Goal: Information Seeking & Learning: Learn about a topic

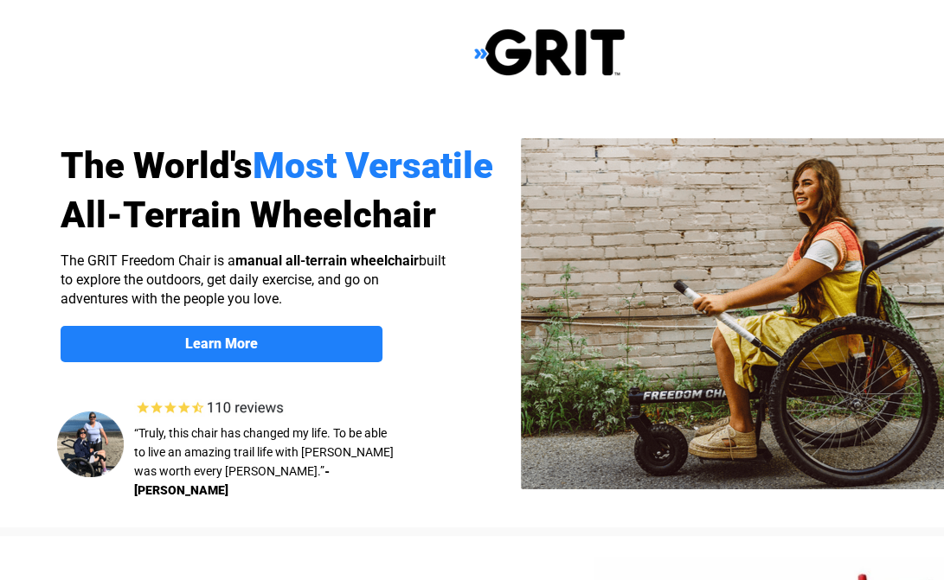
select select "CA"
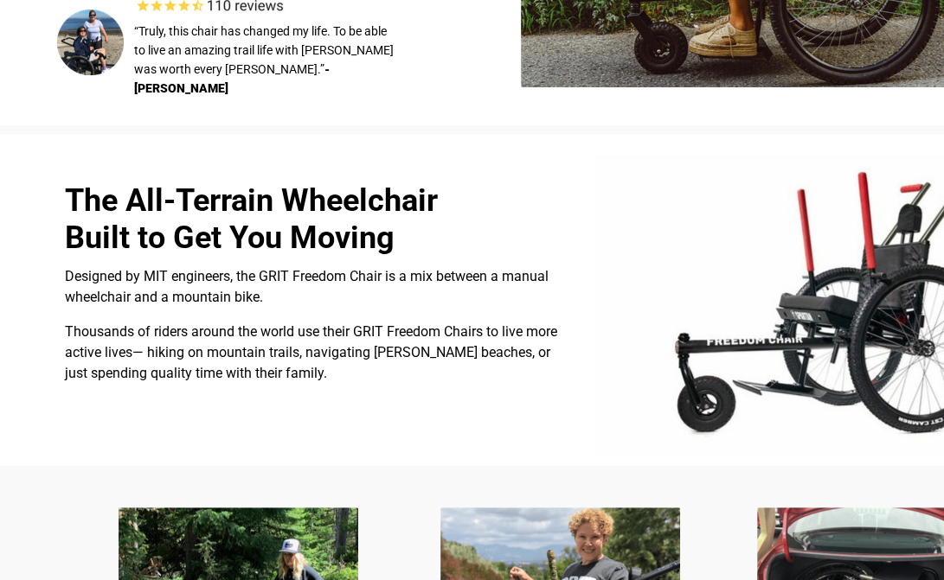
scroll to position [259, 0]
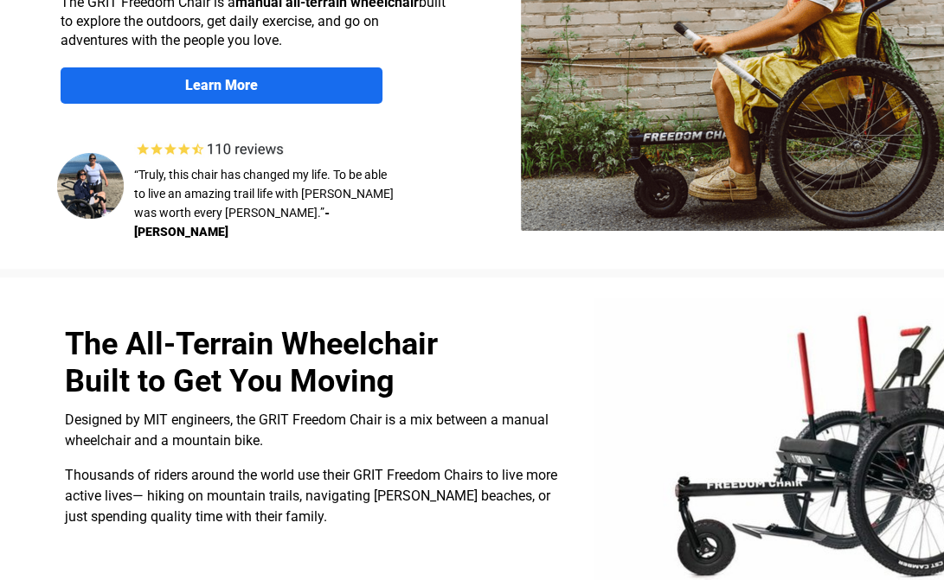
click at [253, 93] on link "Learn More" at bounding box center [222, 85] width 322 height 36
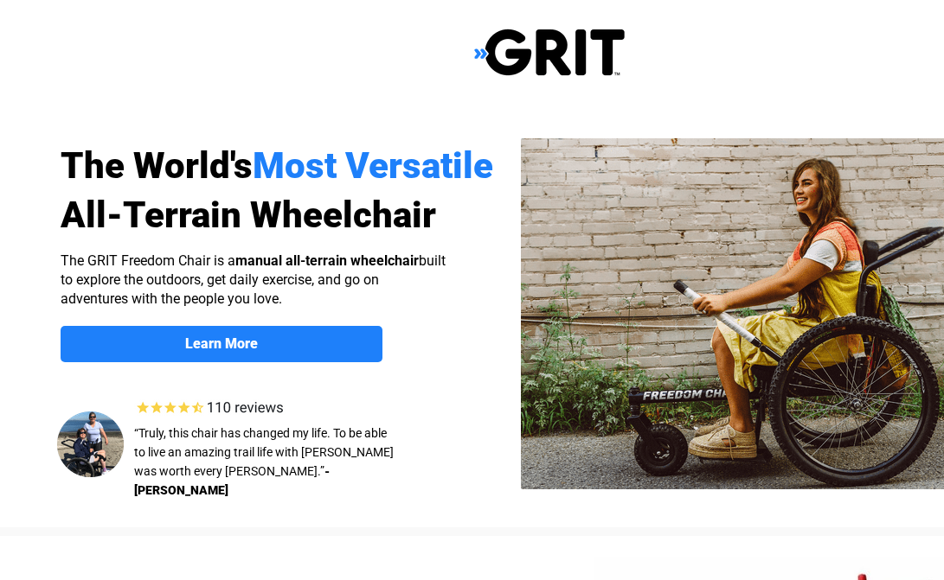
scroll to position [1342, 119]
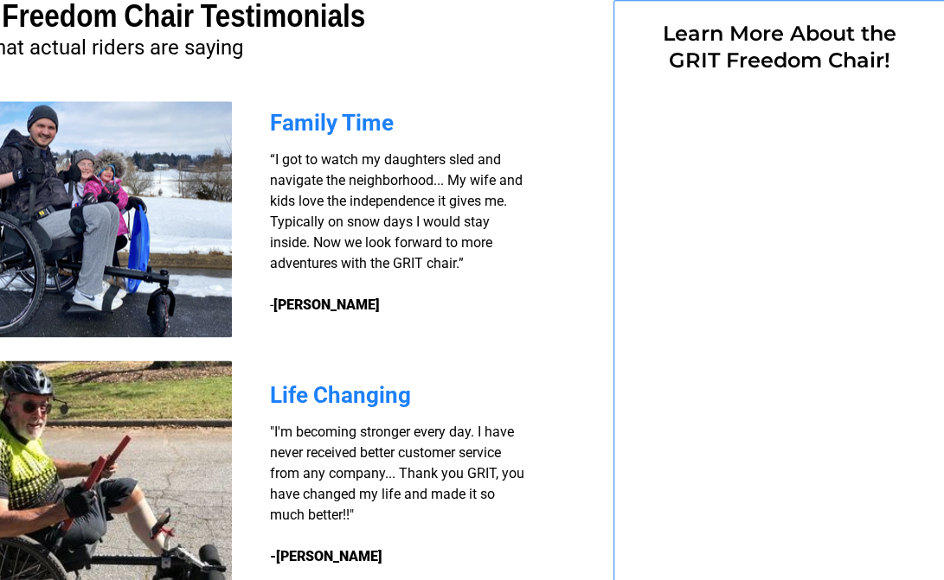
select select "CA"
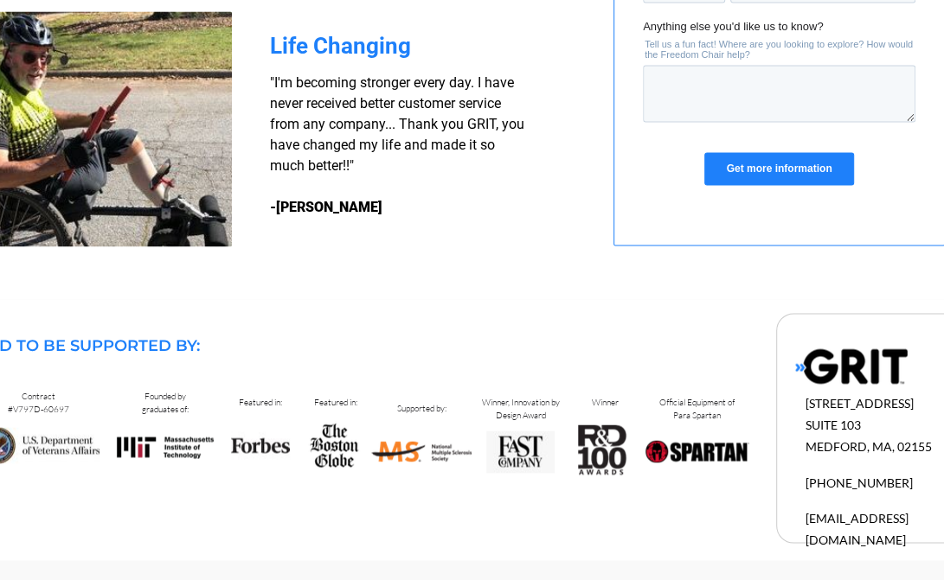
scroll to position [1259, 119]
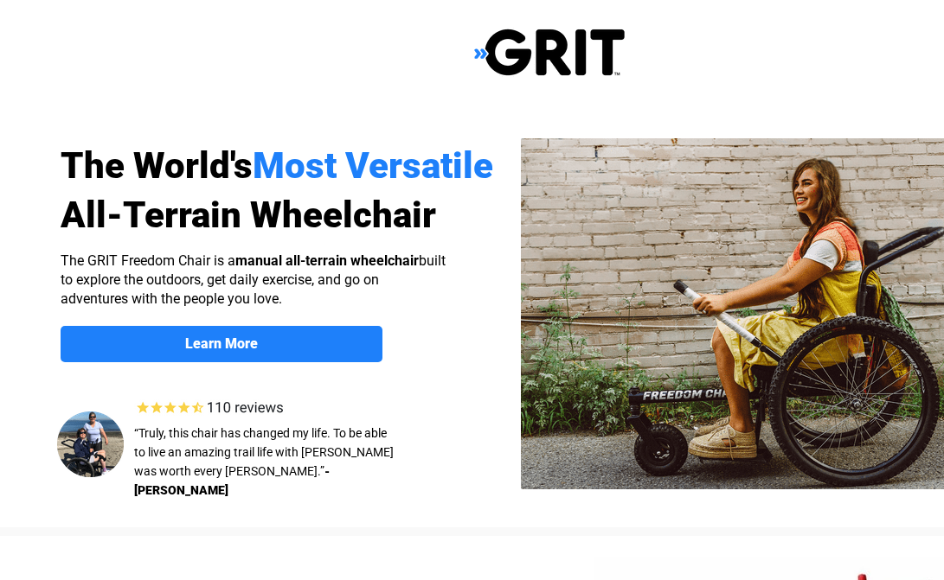
scroll to position [259, 0]
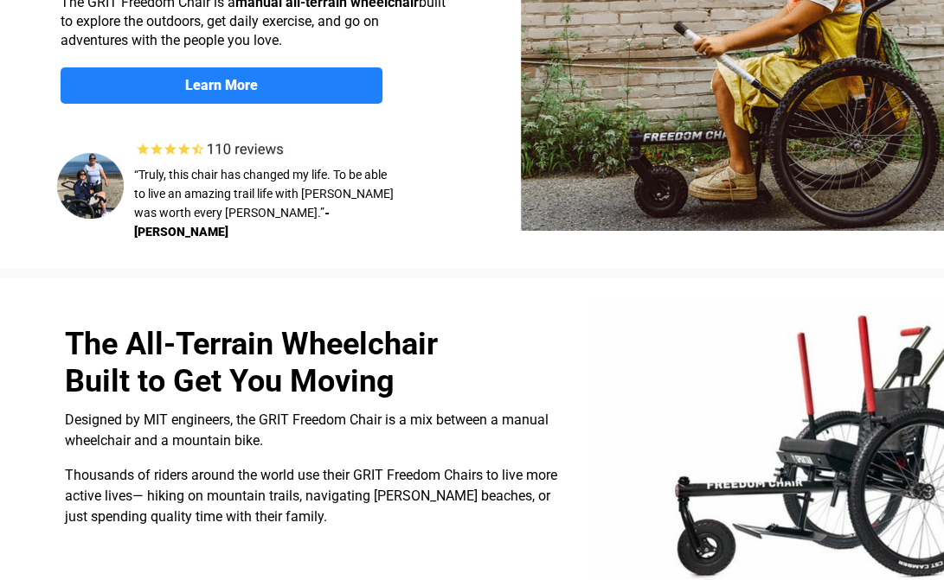
select select "CA"
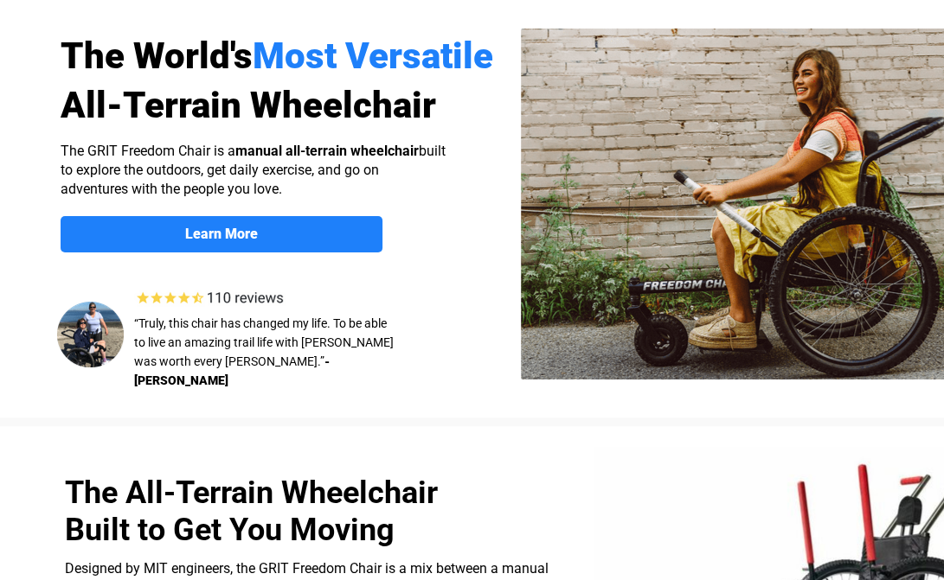
scroll to position [221, 0]
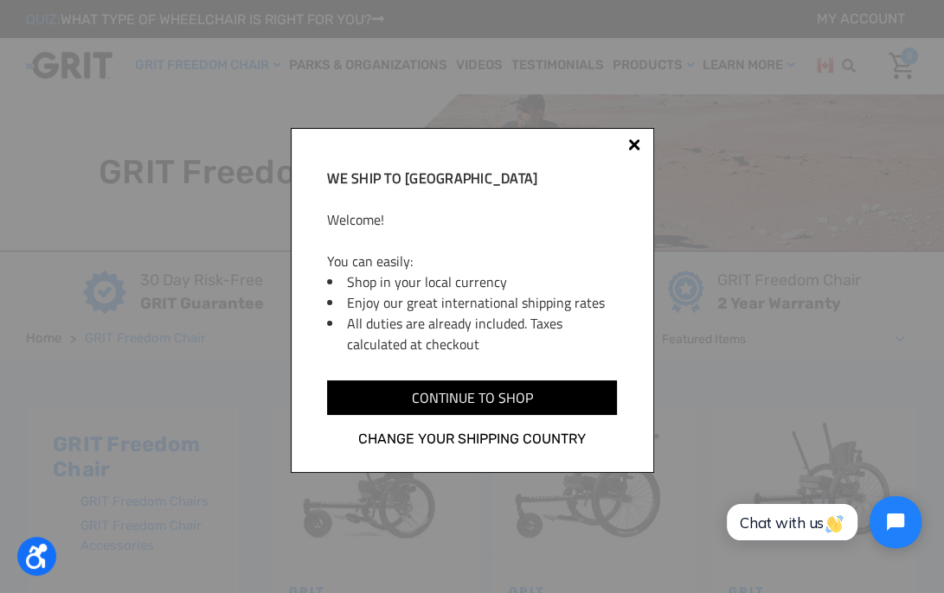
click at [631, 144] on div at bounding box center [634, 144] width 12 height 12
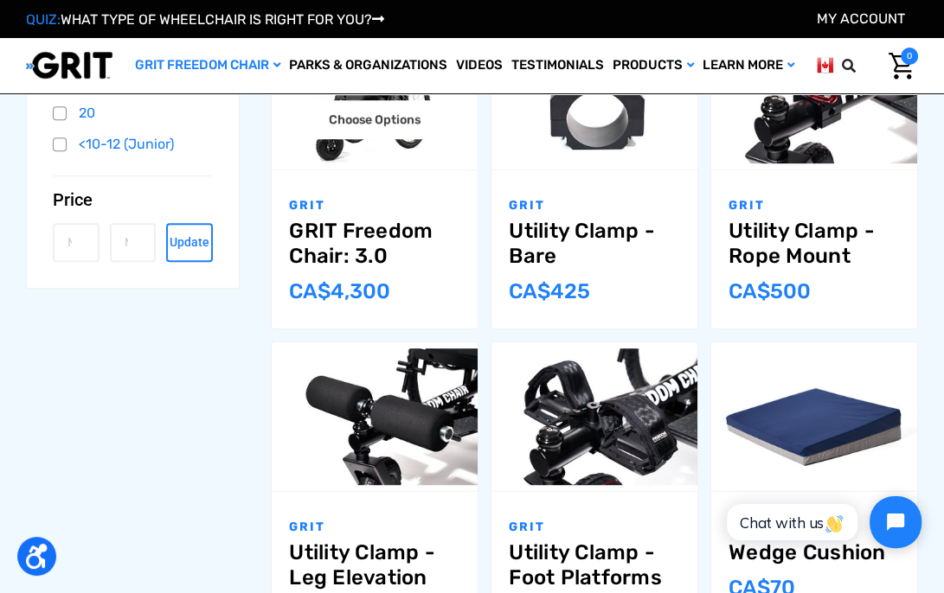
scroll to position [519, 0]
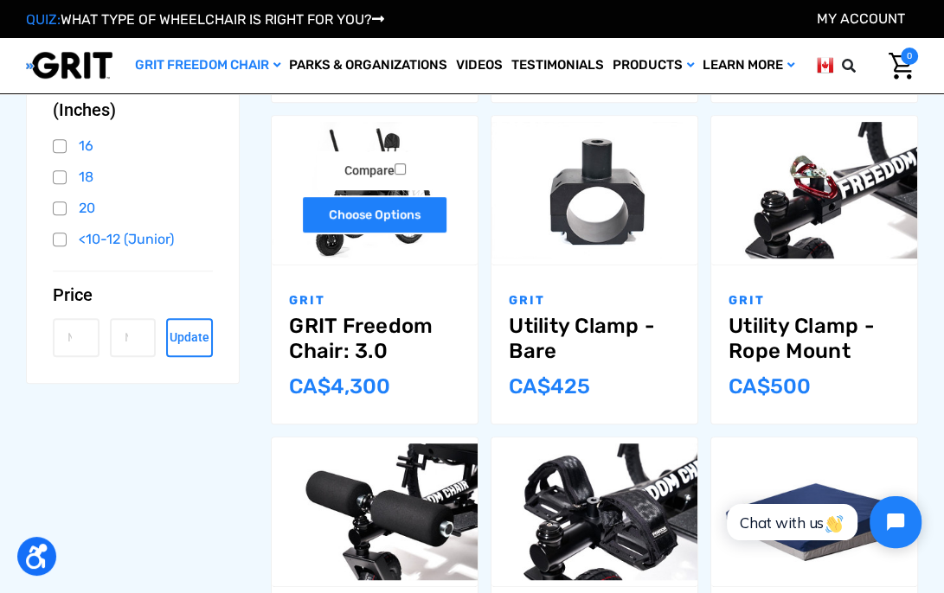
click at [362, 208] on link "Choose Options" at bounding box center [374, 215] width 147 height 39
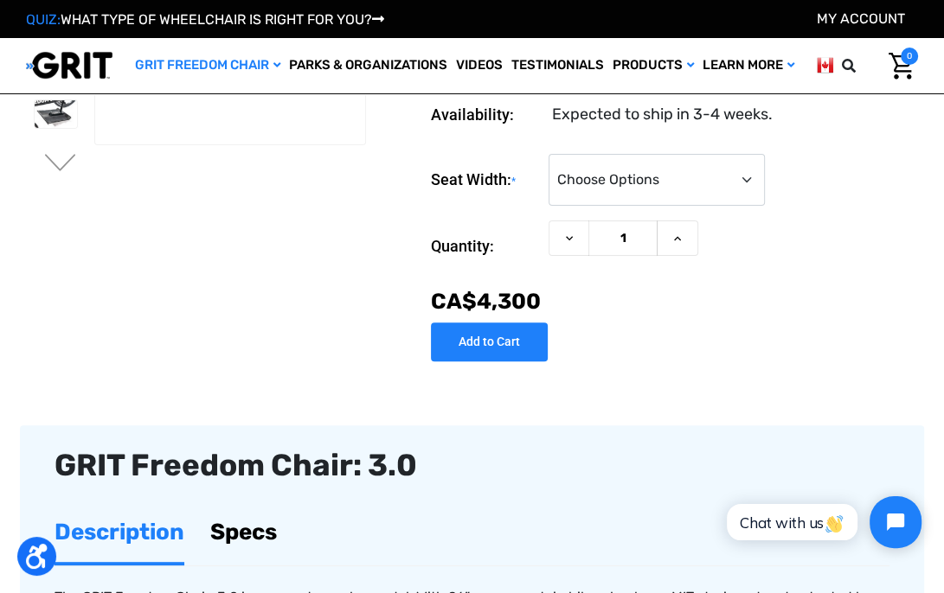
scroll to position [259, 0]
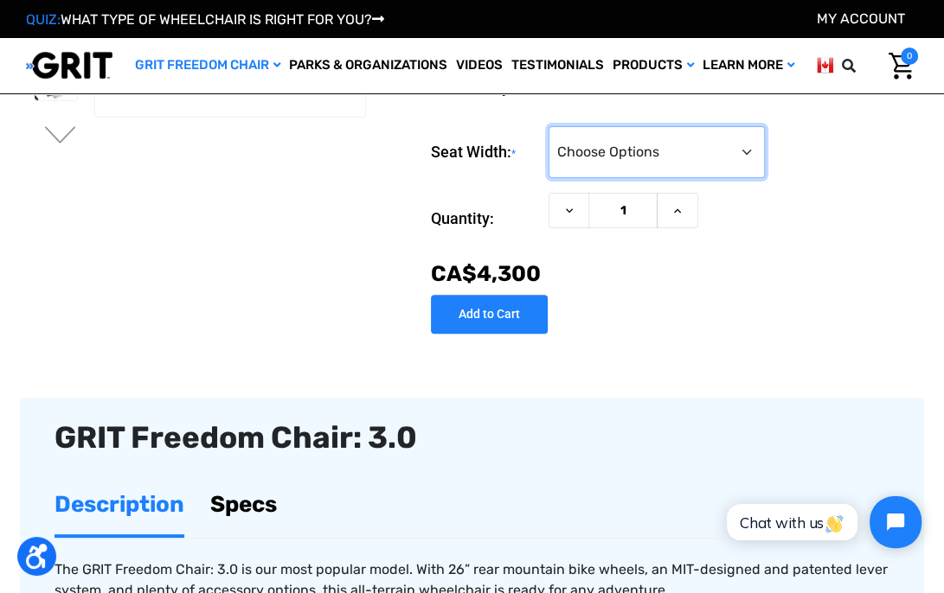
click at [744, 153] on select "Choose Options 16" 18" 20"" at bounding box center [656, 152] width 216 height 52
select select "326"
click at [548, 128] on select "Choose Options 16" 18" 20"" at bounding box center [656, 152] width 216 height 52
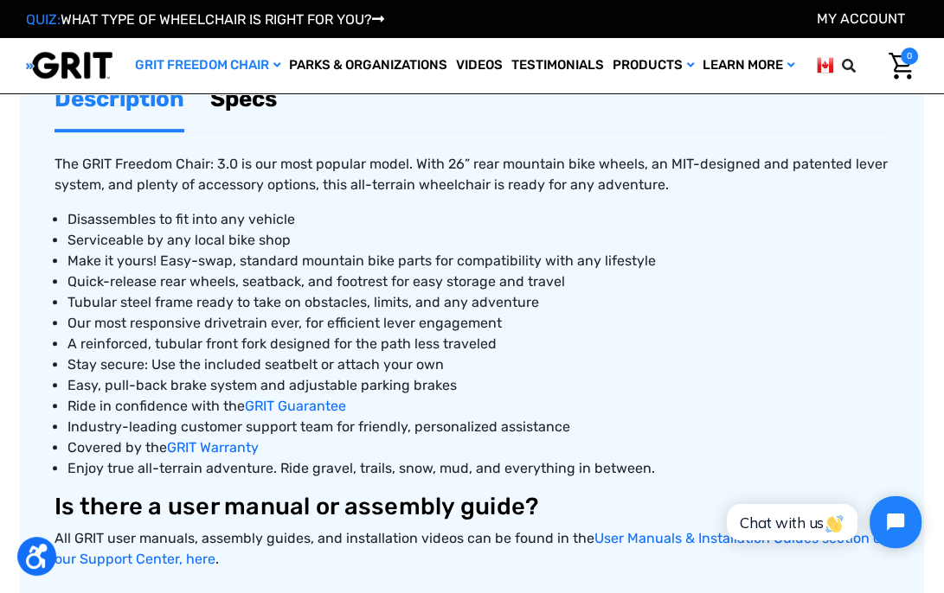
scroll to position [605, 0]
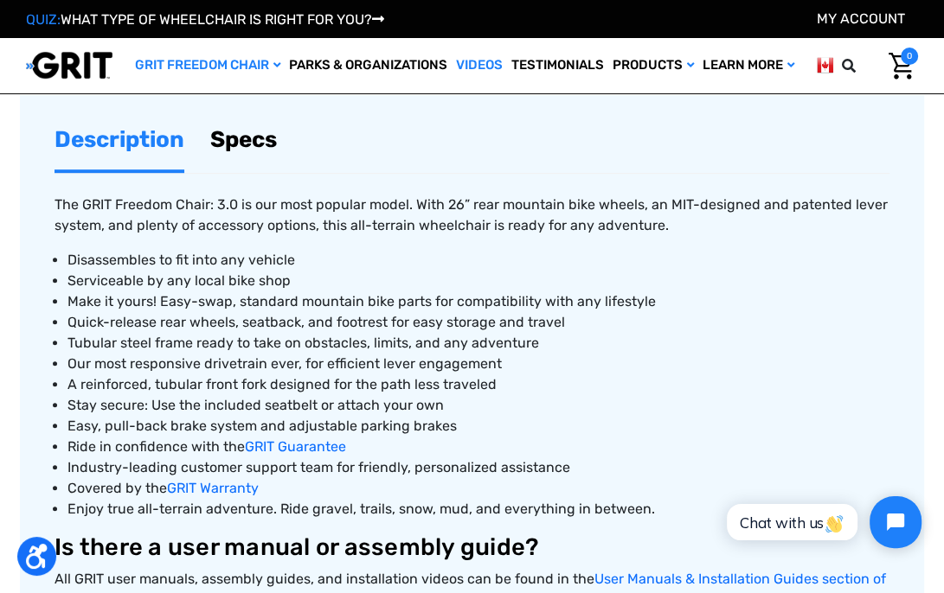
click at [469, 63] on link "Videos" at bounding box center [479, 65] width 55 height 55
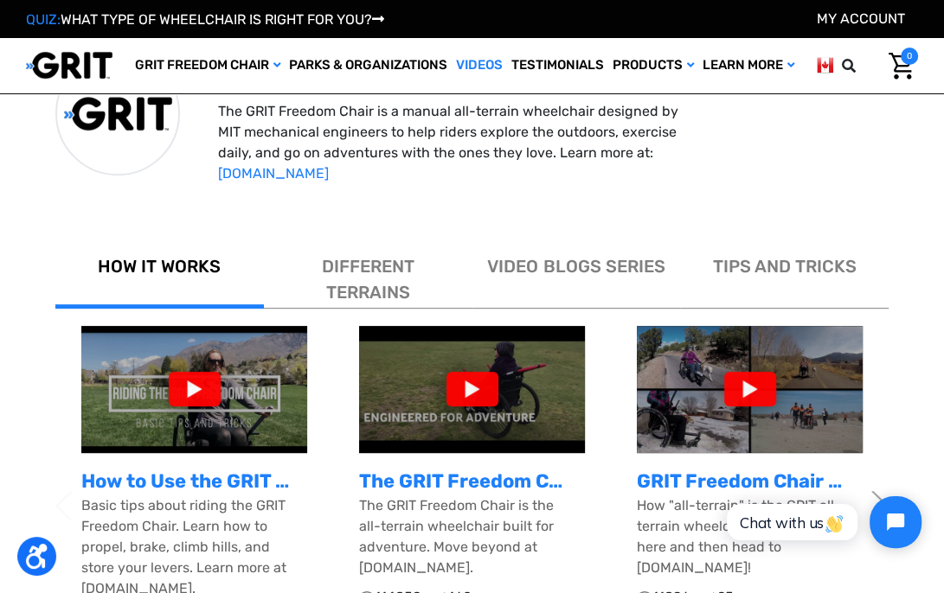
click at [189, 388] on div at bounding box center [195, 389] width 52 height 35
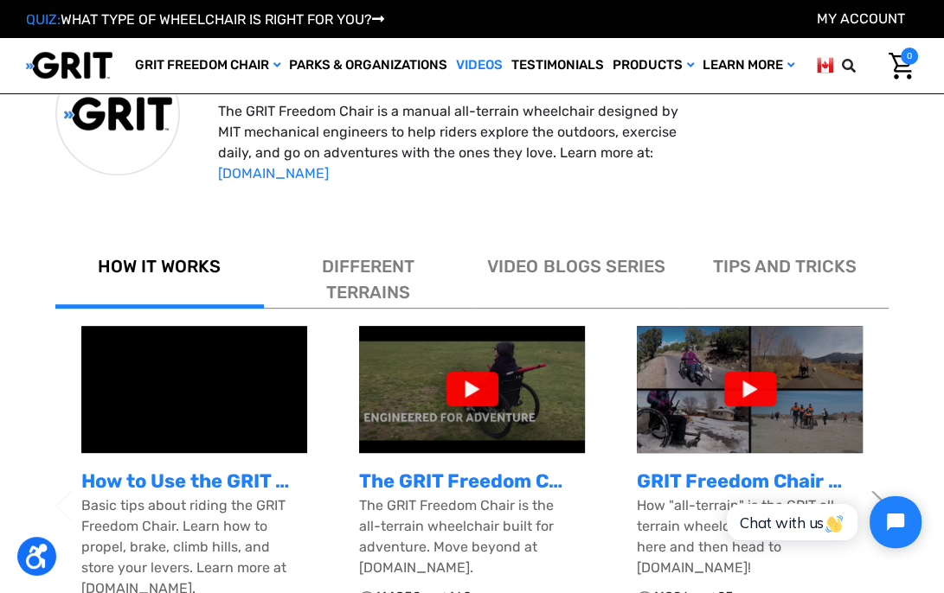
scroll to position [519, 0]
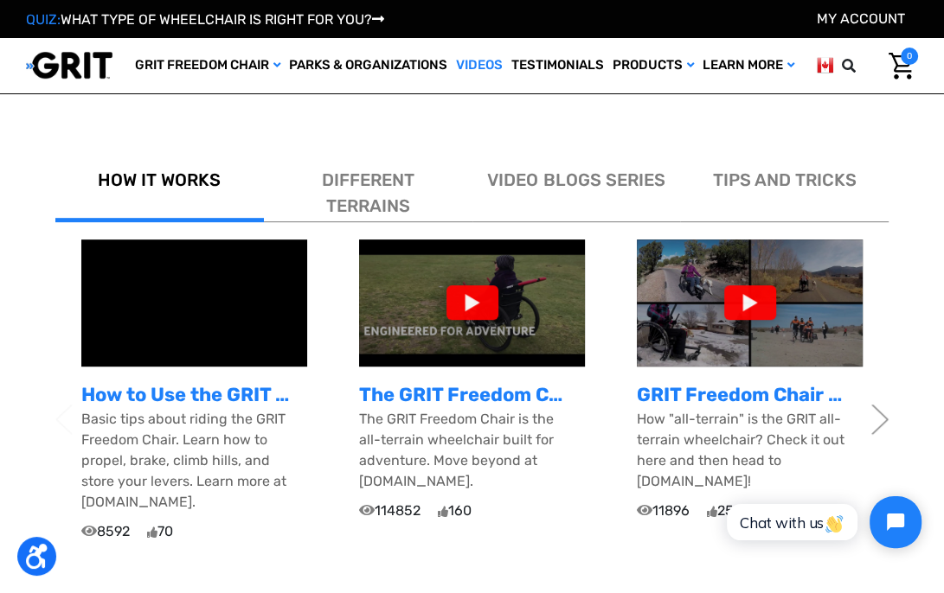
click at [474, 300] on div at bounding box center [472, 302] width 52 height 35
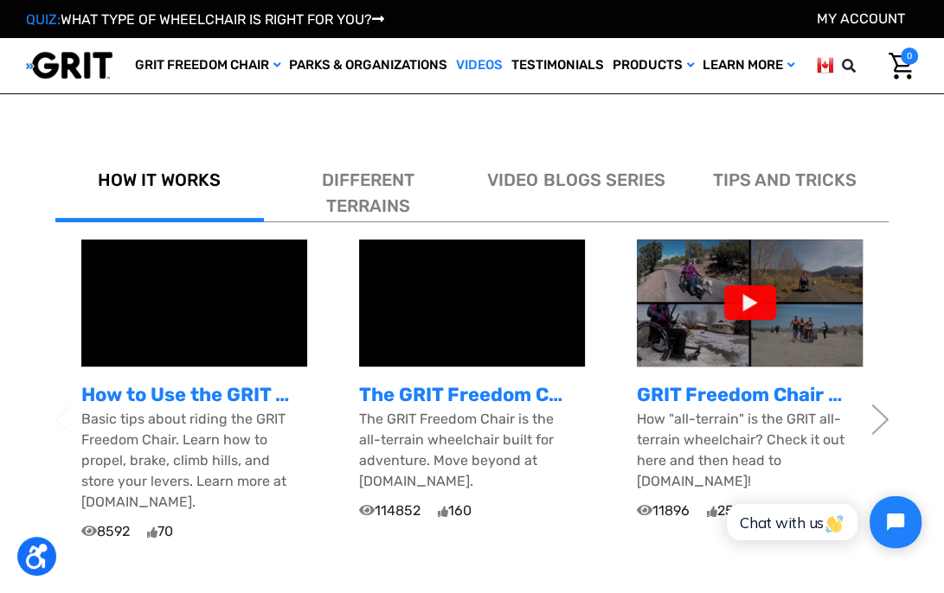
click at [747, 302] on div at bounding box center [750, 302] width 52 height 35
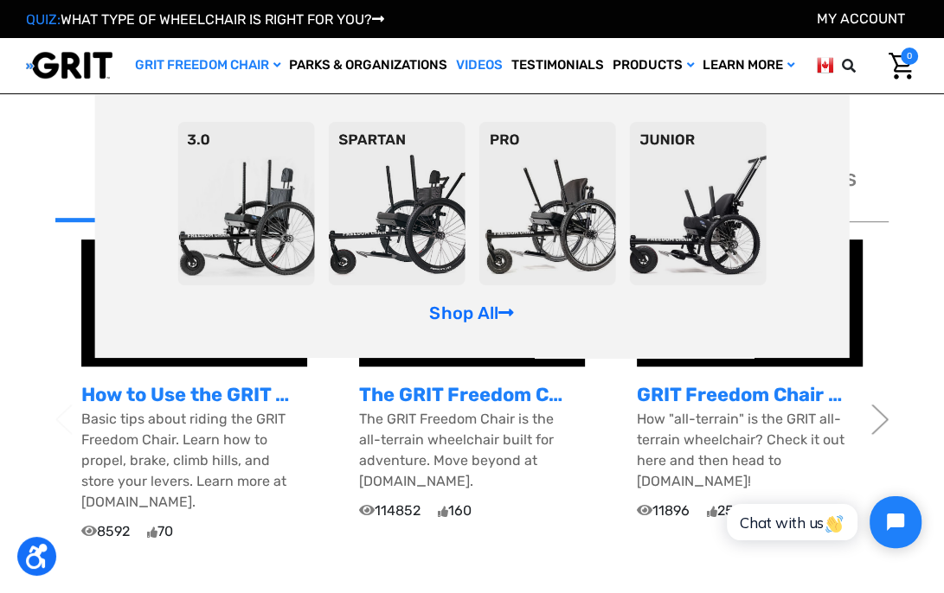
click at [261, 232] on img at bounding box center [245, 204] width 137 height 164
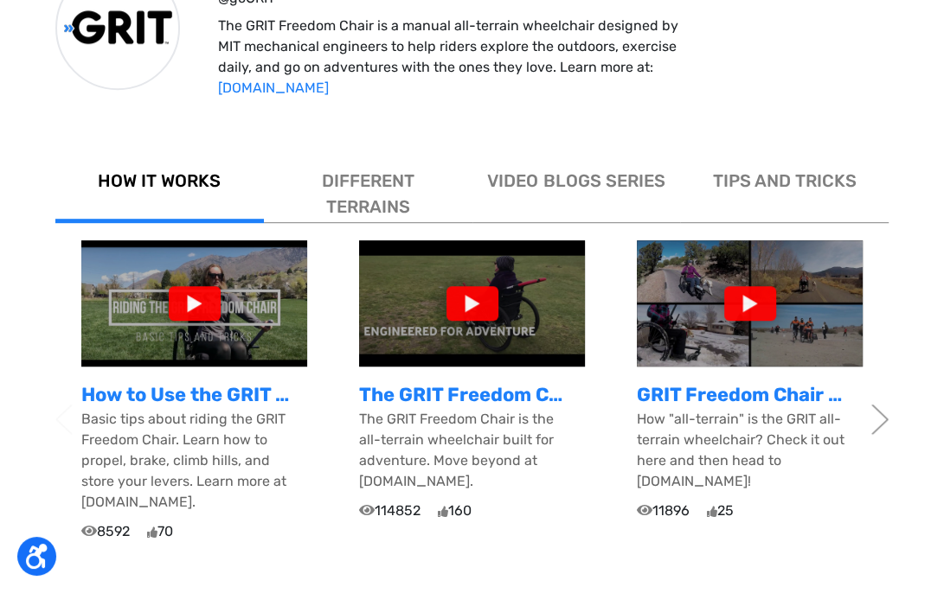
click at [469, 305] on div at bounding box center [472, 303] width 52 height 35
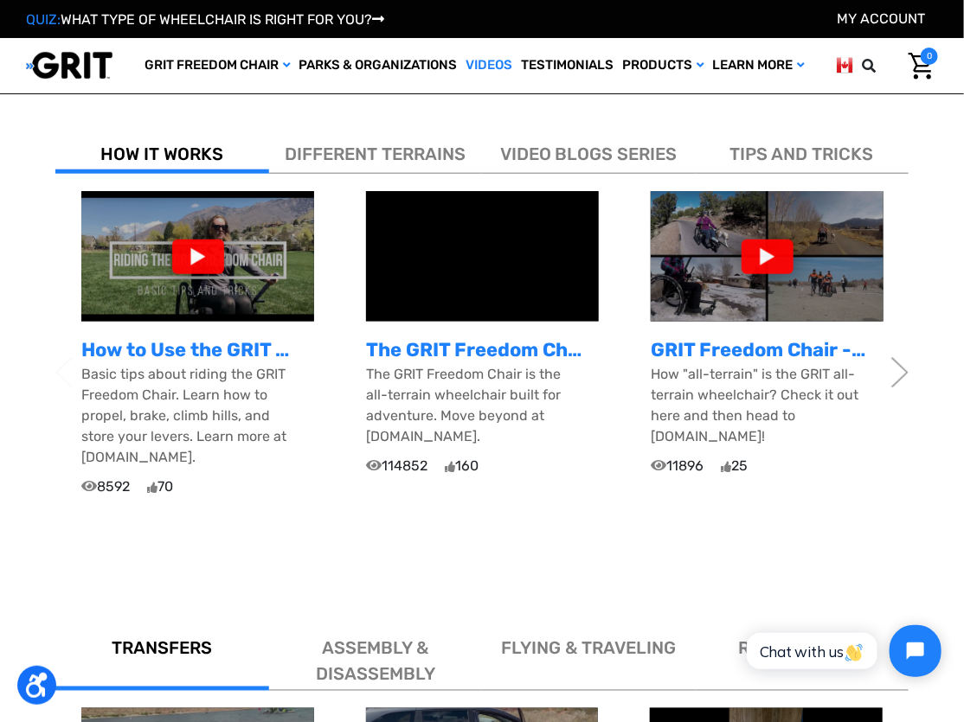
scroll to position [519, 0]
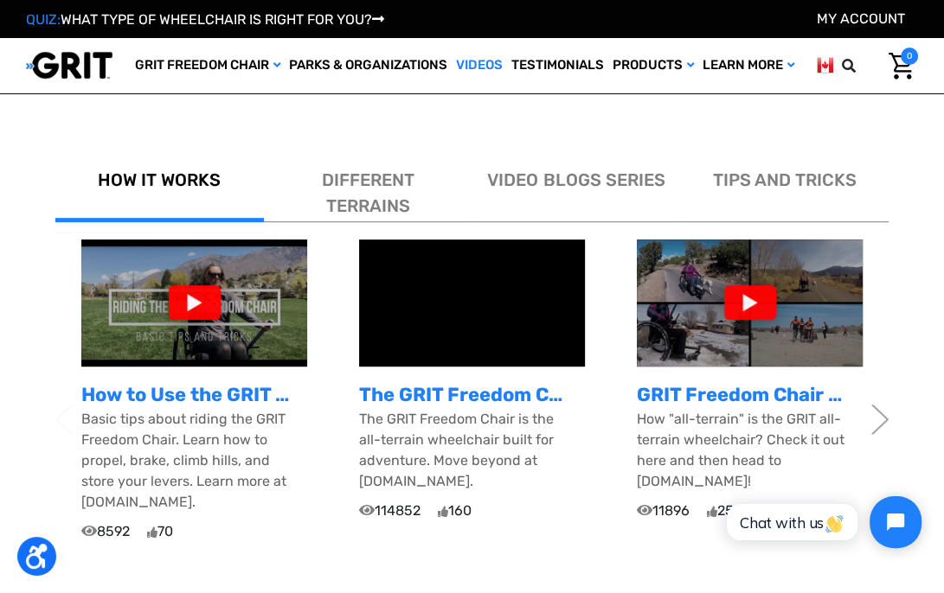
click at [747, 298] on div at bounding box center [750, 302] width 52 height 35
